Goal: Communication & Community: Answer question/provide support

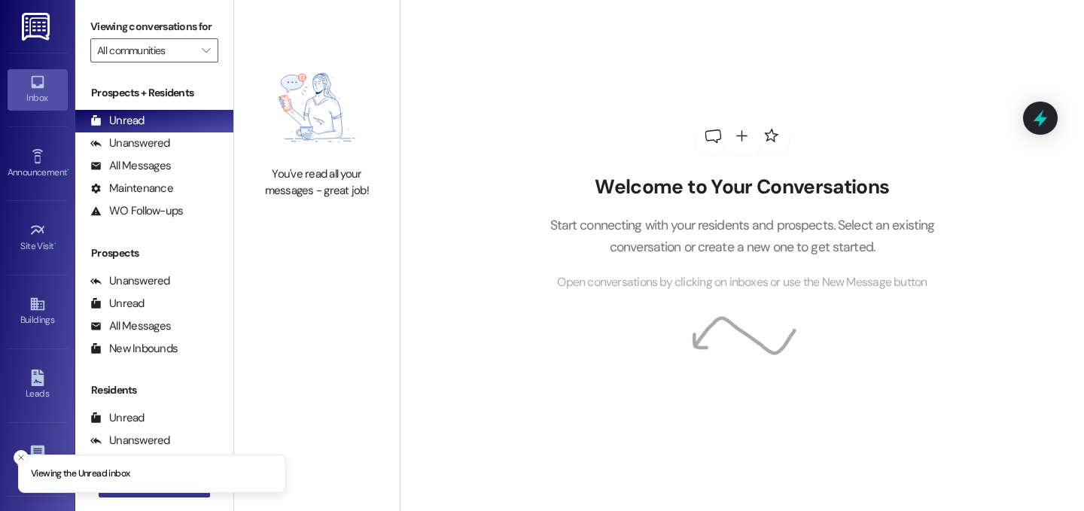
click at [196, 493] on button " New Message" at bounding box center [154, 485] width 111 height 24
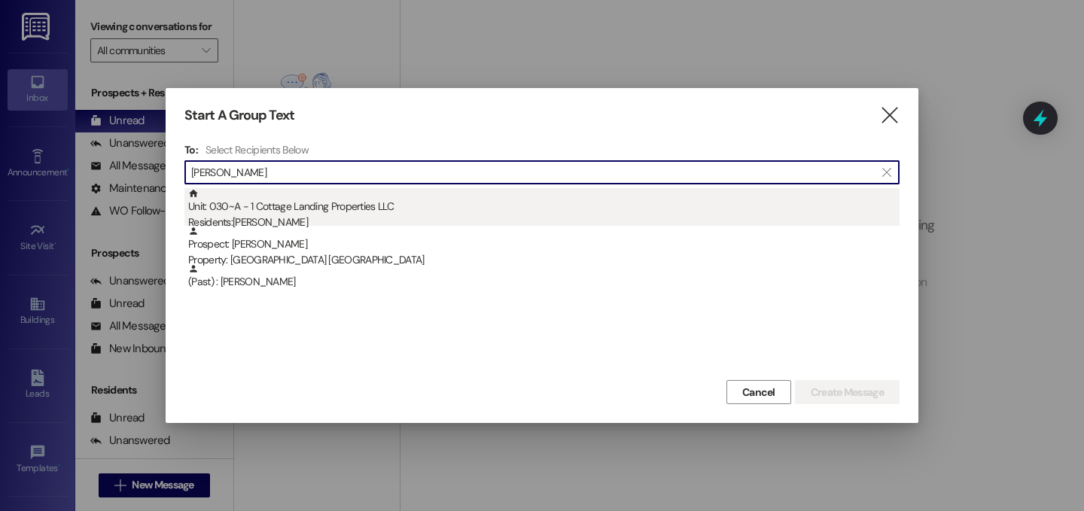
type input "[PERSON_NAME]"
click at [366, 211] on div "Unit: 030~A - 1 Cottage Landing Properties LLC Residents: Macey Hebert" at bounding box center [543, 209] width 711 height 43
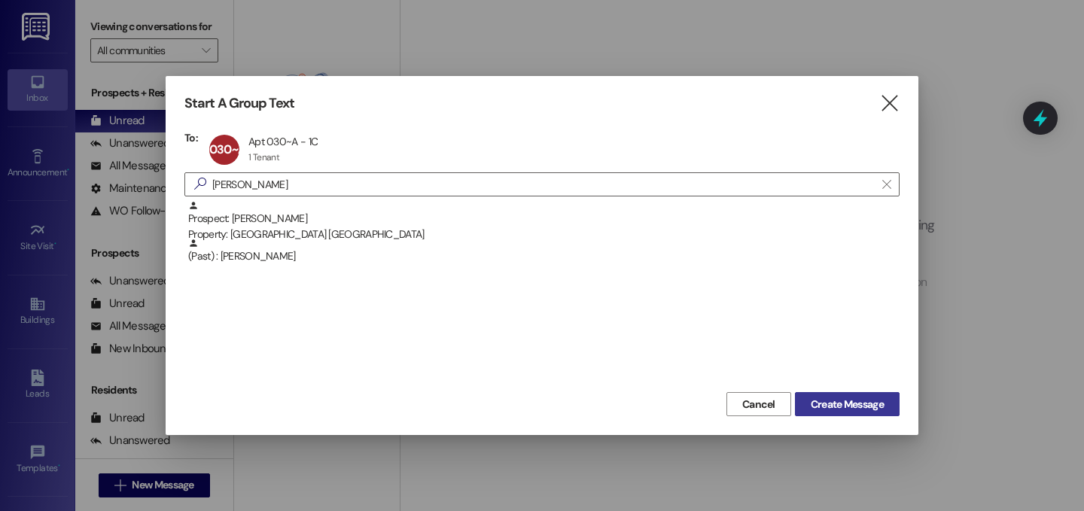
click at [849, 405] on span "Create Message" at bounding box center [846, 405] width 73 height 16
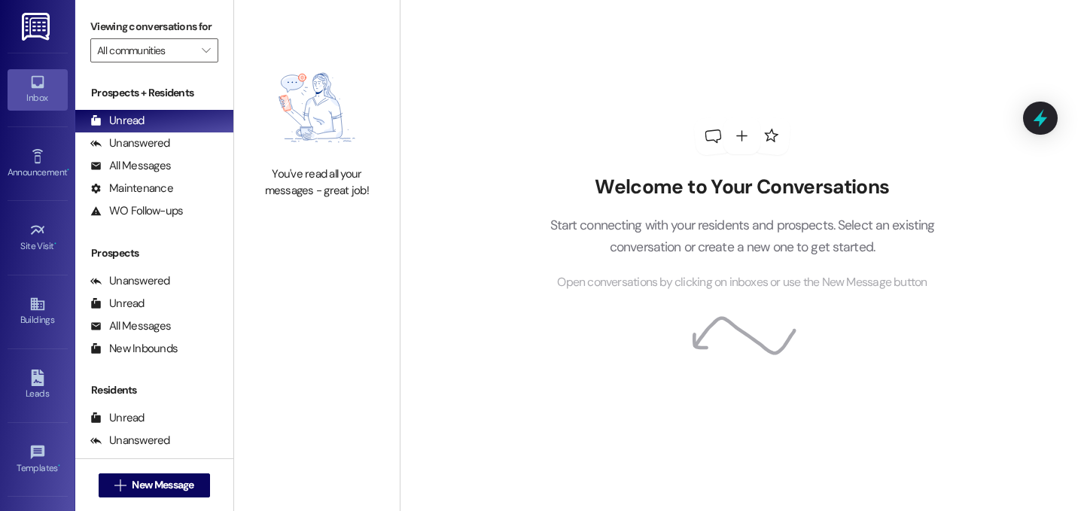
click at [591, 471] on div "Welcome to Your Conversations Start connecting with your residents and prospect…" at bounding box center [742, 255] width 684 height 511
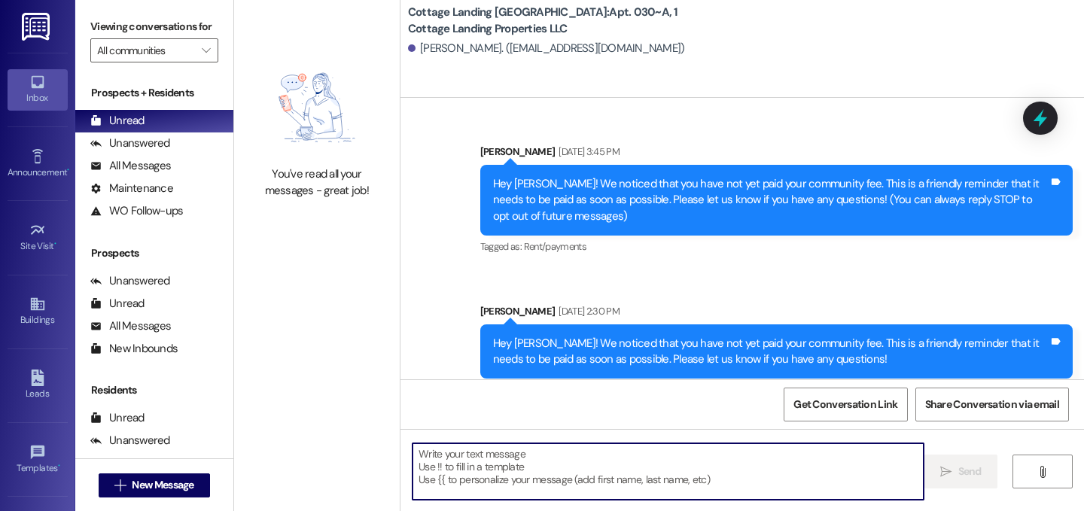
click at [504, 481] on textarea at bounding box center [667, 471] width 511 height 56
type textarea "!!"
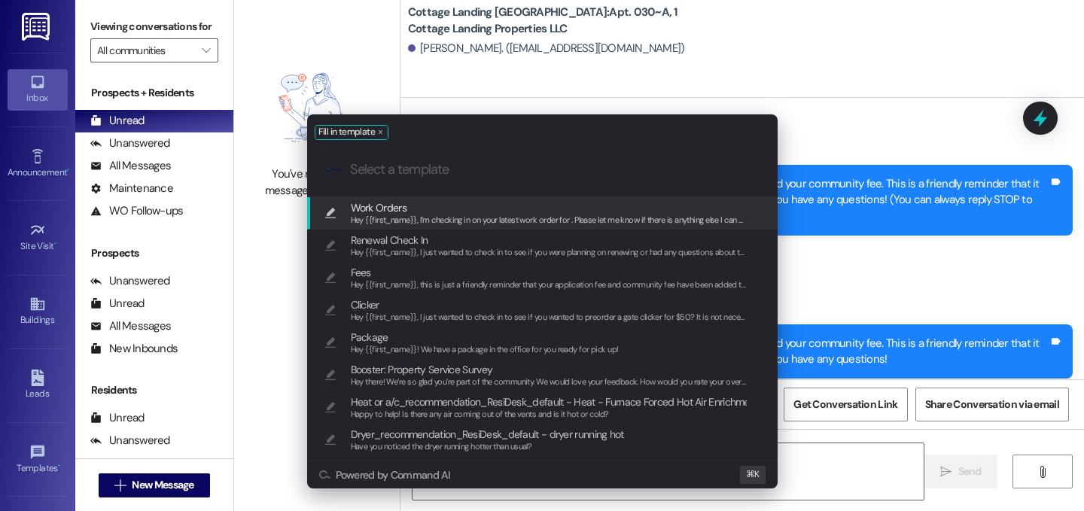
click at [399, 214] on span "Hey {{first_name}}, I’m checking in on your latest work order for . Please let …" at bounding box center [564, 219] width 426 height 11
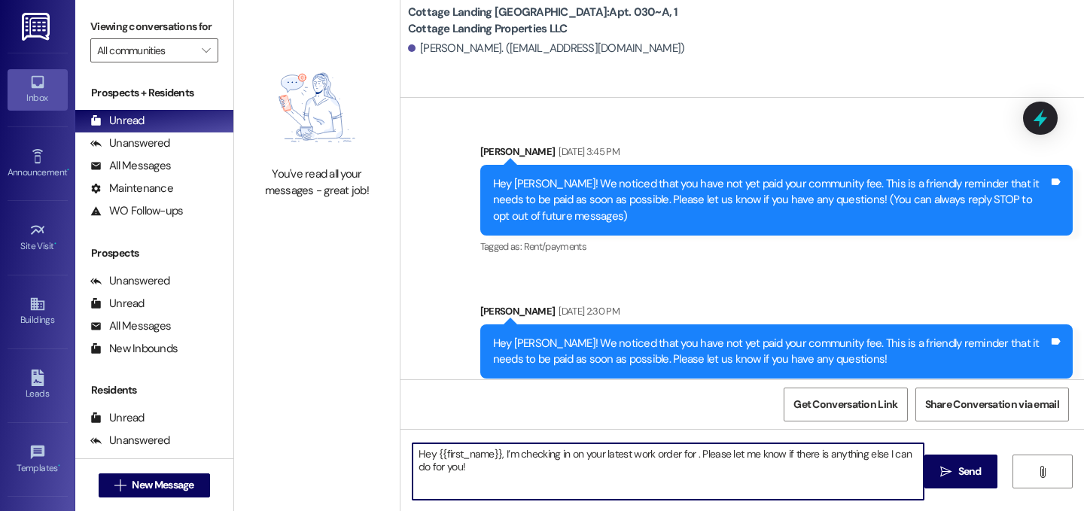
click at [687, 457] on textarea "Hey {{first_name}}, I’m checking in on your latest work order for . Please let …" at bounding box center [667, 471] width 511 height 56
type textarea "Hey {{first_name}}, I’m checking in on your latest work order for your blinds. …"
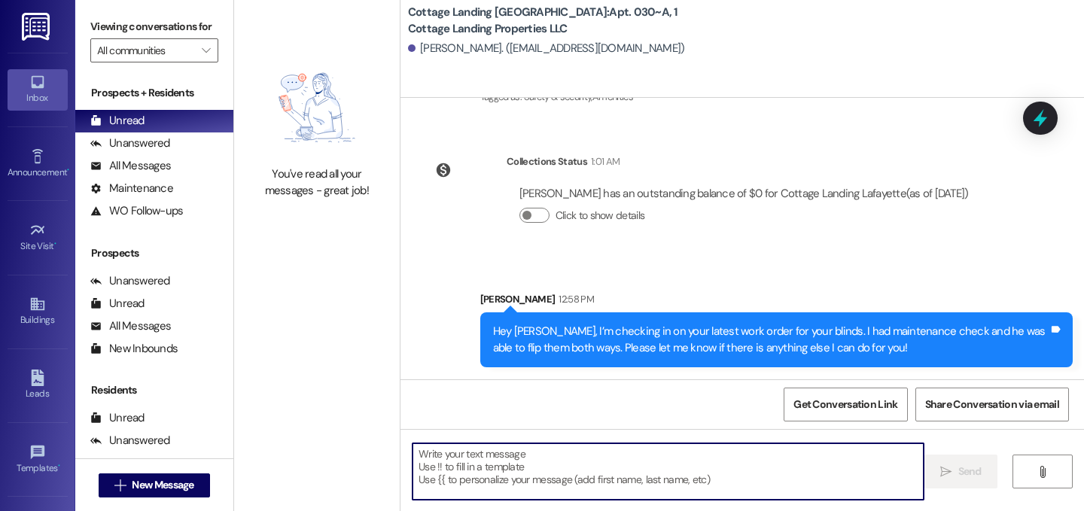
scroll to position [1, 0]
